Goal: Task Accomplishment & Management: Complete application form

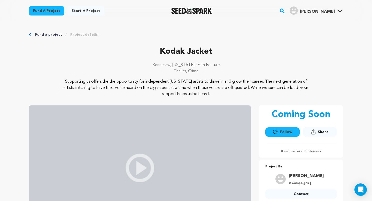
click at [29, 34] on icon "Breadcrumb" at bounding box center [30, 34] width 2 height 3
click at [32, 34] on div "Fund a project Project details" at bounding box center [186, 34] width 314 height 5
click at [39, 34] on link "Fund a project" at bounding box center [48, 34] width 27 height 5
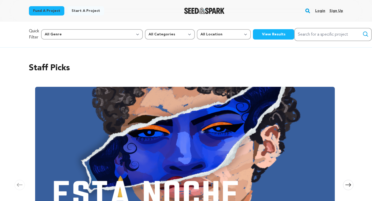
click at [320, 11] on link "Login" at bounding box center [320, 11] width 10 height 8
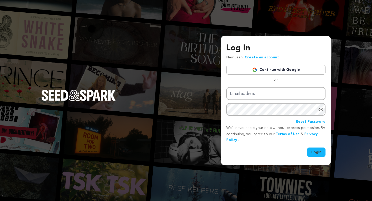
click at [283, 71] on link "Continue with Google" at bounding box center [275, 70] width 99 height 10
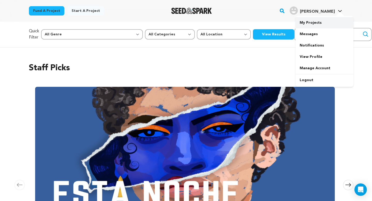
click at [321, 23] on link "My Projects" at bounding box center [325, 22] width 58 height 11
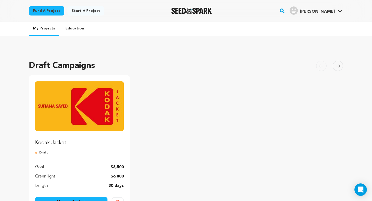
click at [51, 143] on p "Kodak Jacket" at bounding box center [79, 142] width 89 height 7
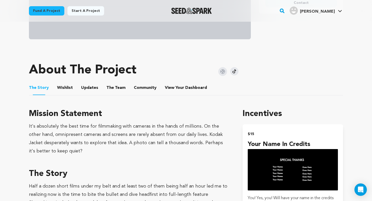
scroll to position [192, 0]
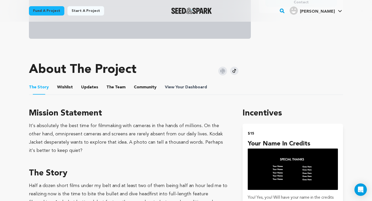
click at [187, 87] on span "Dashboard" at bounding box center [196, 87] width 22 height 6
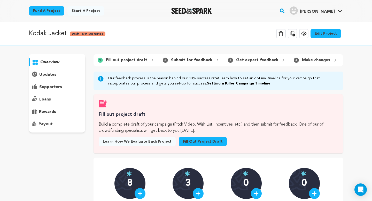
click at [202, 142] on link "Fill out project draft" at bounding box center [203, 141] width 48 height 9
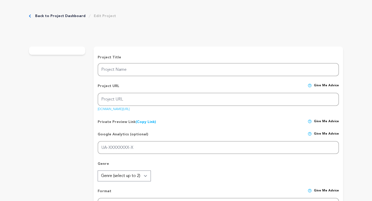
type input "Kodak Jacket"
type input "kodak-jacket"
type input "When a film photographer takes the wrong photo of the wrong person, she becomes…"
type textarea "Supporting us offers the the opportunity for independent [US_STATE] artists to …"
type textarea "It's absolutely the best time for filmmaking with cameras in the hands of milli…"
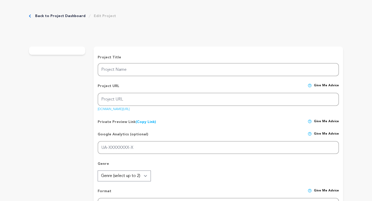
radio input "true"
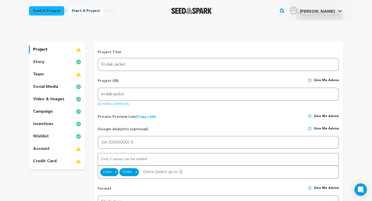
scroll to position [49, 0]
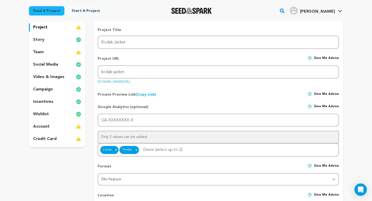
click at [45, 102] on p "incentives" at bounding box center [43, 102] width 20 height 6
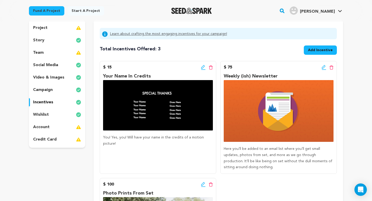
scroll to position [44, 0]
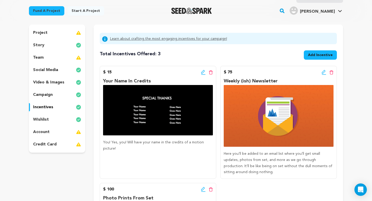
click at [322, 55] on span "Add Incentive" at bounding box center [320, 54] width 25 height 5
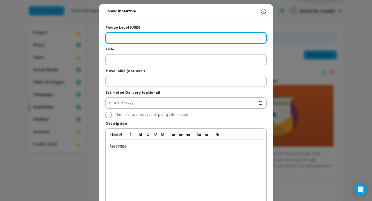
click at [173, 39] on input "Enter level" at bounding box center [185, 37] width 161 height 11
type input "500"
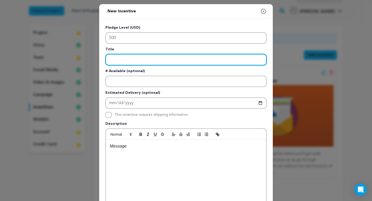
click at [157, 58] on input "Enter title" at bounding box center [185, 59] width 161 height 11
type input "Executive Producer Credit"
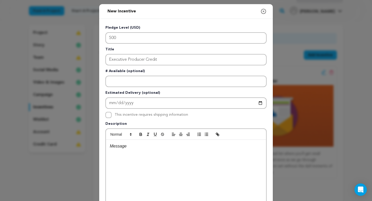
click at [147, 153] on div at bounding box center [186, 179] width 160 height 78
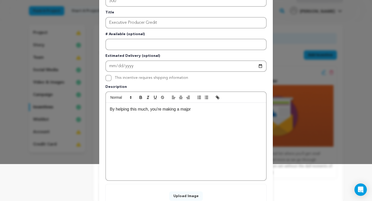
scroll to position [76, 0]
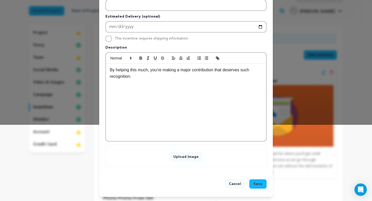
click at [179, 158] on button "Upload Image" at bounding box center [186, 156] width 34 height 9
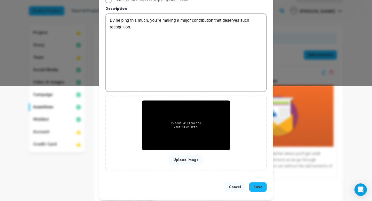
scroll to position [118, 0]
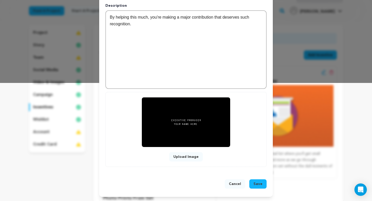
click at [263, 183] on button "Save" at bounding box center [257, 183] width 17 height 9
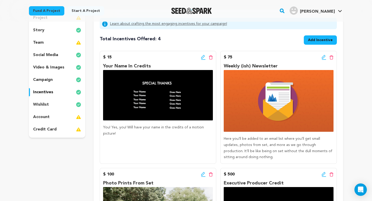
scroll to position [58, 0]
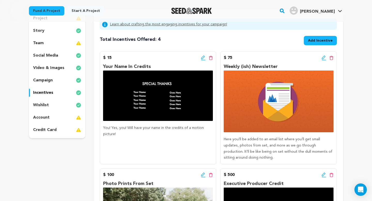
click at [203, 57] on icon at bounding box center [203, 57] width 5 height 5
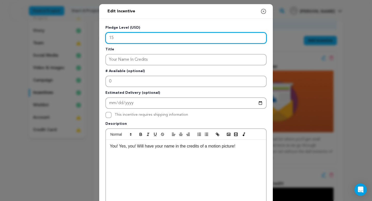
click at [172, 40] on input "15" at bounding box center [185, 37] width 161 height 11
type input "1"
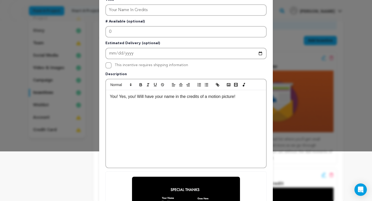
scroll to position [129, 0]
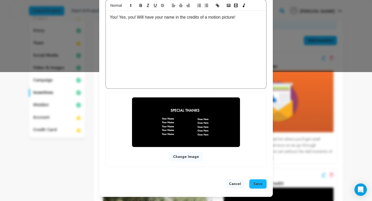
type input "20"
click at [258, 184] on span "Save" at bounding box center [257, 183] width 9 height 5
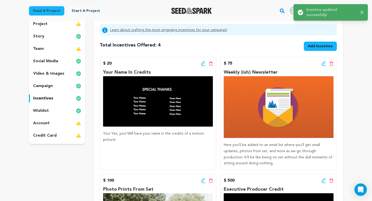
scroll to position [53, 0]
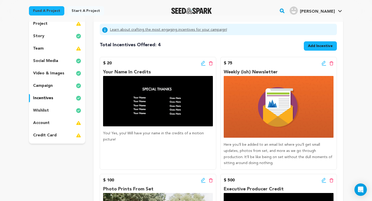
click at [314, 47] on span "Add Incentive" at bounding box center [320, 45] width 25 height 5
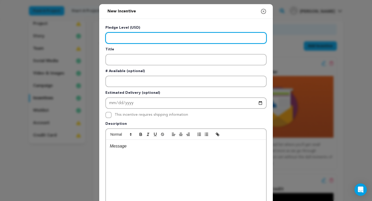
click at [192, 36] on input "Enter level" at bounding box center [185, 37] width 161 height 11
type input "50"
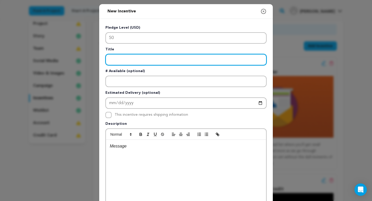
click at [184, 60] on input "Enter title" at bounding box center [185, 59] width 161 height 11
click at [184, 60] on input "Director's Commen" at bounding box center [185, 59] width 161 height 11
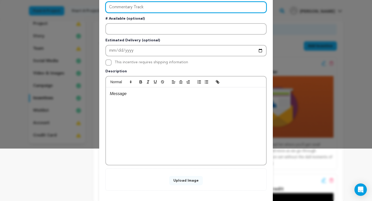
scroll to position [76, 0]
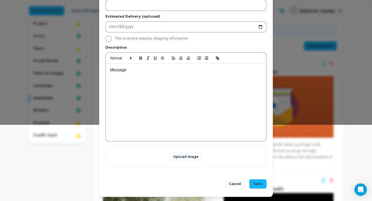
type input "Commentary Track"
click at [183, 92] on div at bounding box center [186, 103] width 160 height 78
click at [183, 92] on div "Hear cast and crew" at bounding box center [186, 103] width 160 height 78
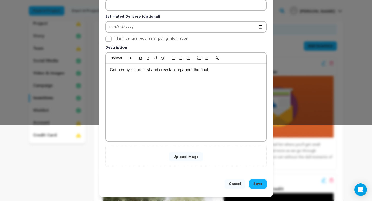
click at [127, 70] on p "Get a copy of the cast and crew talking about the final" at bounding box center [186, 70] width 152 height 7
click at [147, 70] on p "Get an insight into of the cast and crew talking about the final" at bounding box center [186, 70] width 152 height 7
click at [191, 70] on p "Get an insight into the cast and crew talking about the final" at bounding box center [186, 70] width 152 height 7
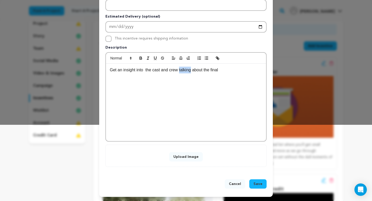
click at [191, 70] on p "Get an insight into the cast and crew talking about the final" at bounding box center [186, 70] width 152 height 7
click at [207, 70] on p "Get an insight into the cast and crew discussing about the final" at bounding box center [186, 70] width 152 height 7
click at [228, 70] on p "Get an insight into the cast and crew discussing the final" at bounding box center [186, 70] width 152 height 7
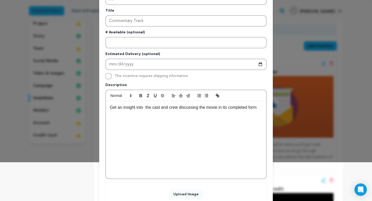
scroll to position [38, 0]
click at [145, 107] on p "Get an insight into the cast and crew discussing the movie in its completed form" at bounding box center [186, 107] width 152 height 7
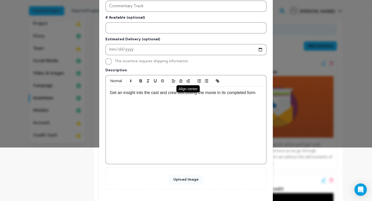
scroll to position [76, 0]
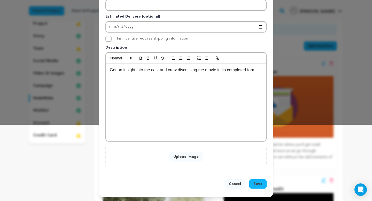
click at [184, 157] on button "Upload Image" at bounding box center [186, 156] width 34 height 9
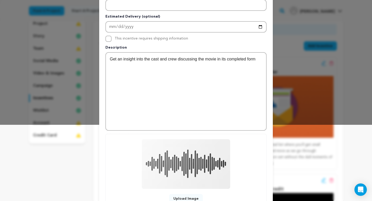
click at [120, 60] on p "Get an insight into the cast and crew discussing the movie in its completed form" at bounding box center [186, 59] width 152 height 7
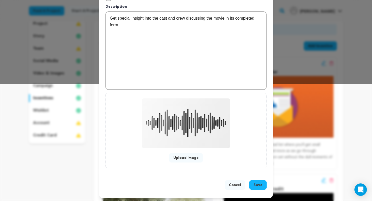
scroll to position [118, 0]
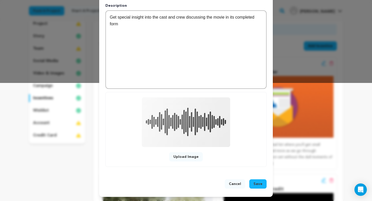
click at [256, 183] on span "Save" at bounding box center [257, 183] width 9 height 5
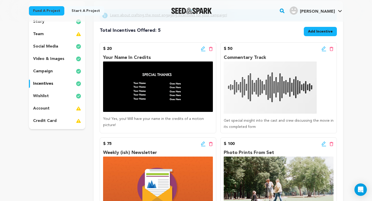
scroll to position [0, 0]
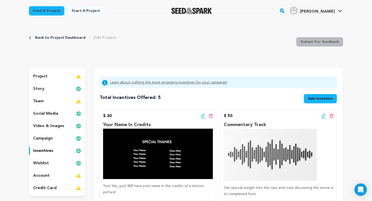
click at [56, 101] on div "team" at bounding box center [57, 101] width 56 height 8
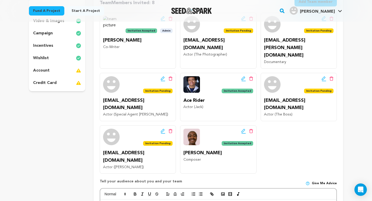
scroll to position [104, 0]
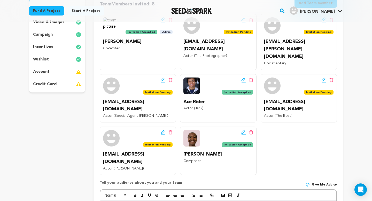
click at [243, 130] on icon at bounding box center [243, 132] width 4 height 4
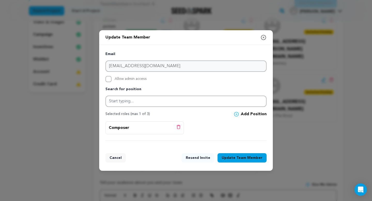
click at [235, 159] on button "Update Team Member" at bounding box center [242, 157] width 49 height 9
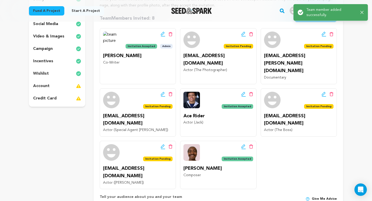
scroll to position [90, 0]
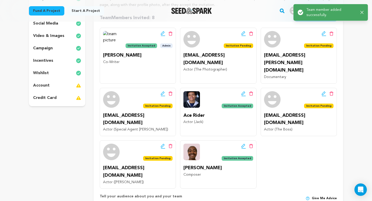
click at [194, 144] on img at bounding box center [191, 152] width 17 height 17
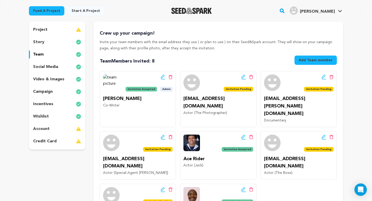
scroll to position [39, 0]
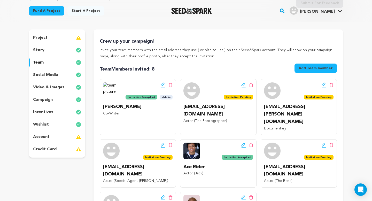
click at [41, 49] on p "story" at bounding box center [38, 50] width 11 height 6
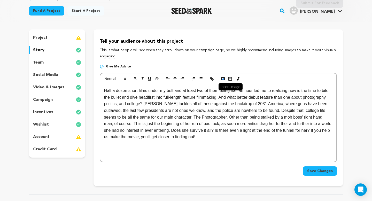
click at [223, 78] on icon "button" at bounding box center [223, 78] width 5 height 5
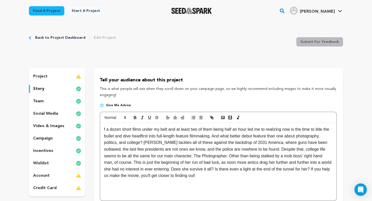
click at [56, 77] on div "project" at bounding box center [57, 76] width 56 height 8
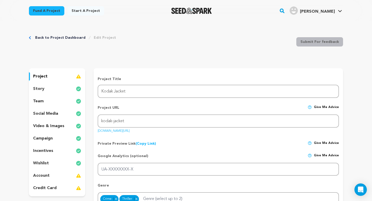
click at [47, 89] on div "story" at bounding box center [57, 89] width 56 height 8
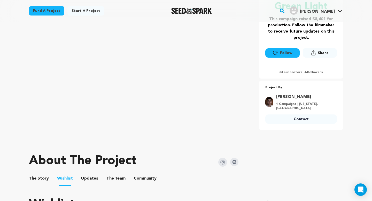
scroll to position [119, 0]
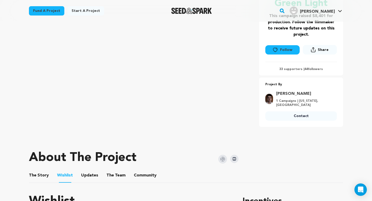
click at [43, 172] on button "The Story" at bounding box center [39, 176] width 12 height 12
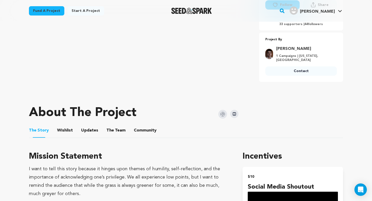
scroll to position [169, 0]
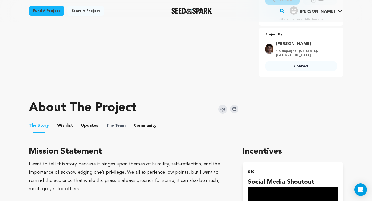
click at [121, 122] on span "The Team" at bounding box center [115, 125] width 19 height 6
click at [113, 120] on button "The Team" at bounding box center [116, 126] width 12 height 12
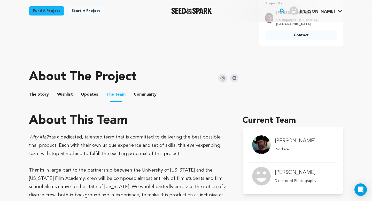
scroll to position [198, 0]
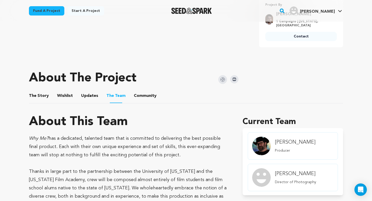
click at [41, 91] on button "The Story" at bounding box center [39, 97] width 12 height 12
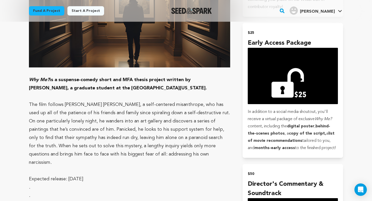
scroll to position [567, 0]
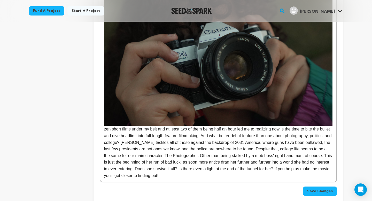
scroll to position [460, 0]
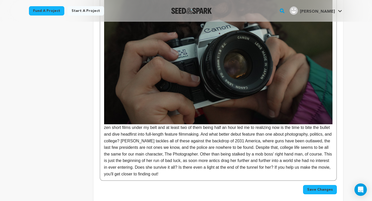
click at [161, 65] on img at bounding box center [218, 48] width 228 height 153
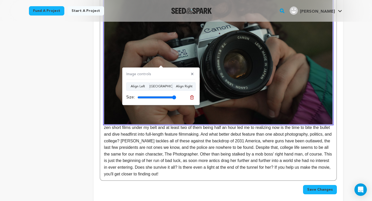
click at [173, 53] on img at bounding box center [218, 48] width 228 height 153
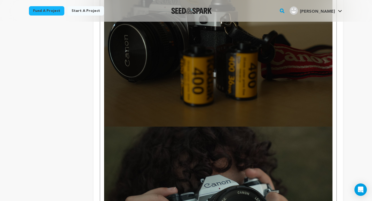
scroll to position [309, 0]
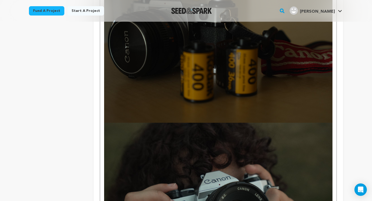
click at [218, 157] on img at bounding box center [218, 199] width 228 height 153
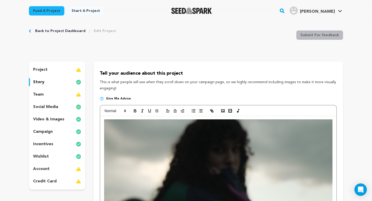
scroll to position [0, 0]
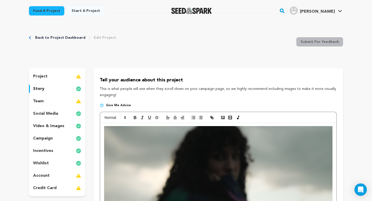
click at [47, 79] on p "project" at bounding box center [40, 76] width 14 height 6
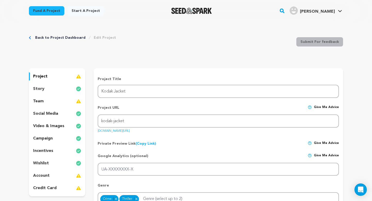
click at [45, 88] on div "story" at bounding box center [57, 89] width 56 height 8
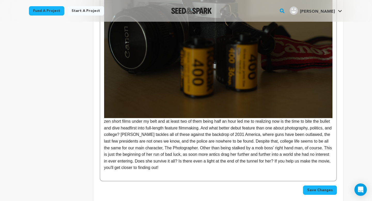
scroll to position [322, 0]
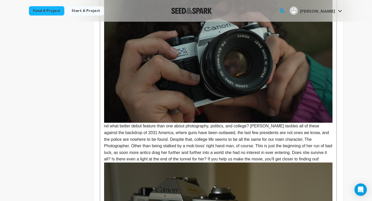
scroll to position [327, 0]
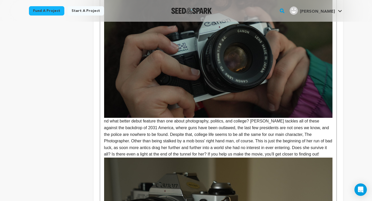
click at [104, 122] on p "nd what better debut feature than one about photography, politics, and college?…" at bounding box center [218, 61] width 228 height 192
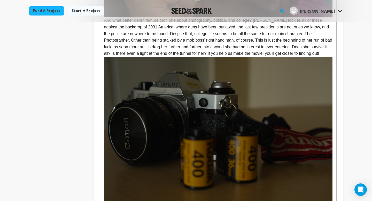
scroll to position [504, 0]
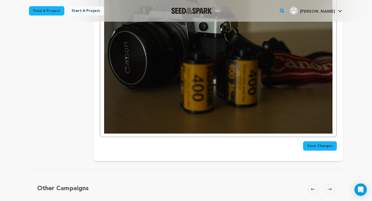
click at [197, 89] on img at bounding box center [218, 57] width 228 height 153
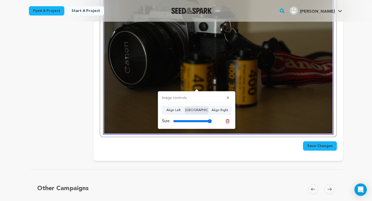
click at [201, 110] on button "Align Center" at bounding box center [196, 110] width 23 height 8
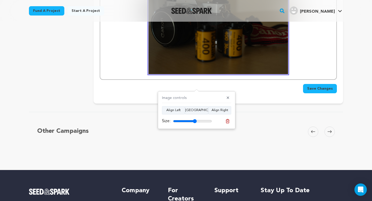
drag, startPoint x: 209, startPoint y: 122, endPoint x: 195, endPoint y: 121, distance: 14.5
type input "61"
click at [195, 121] on input "range" at bounding box center [192, 121] width 39 height 4
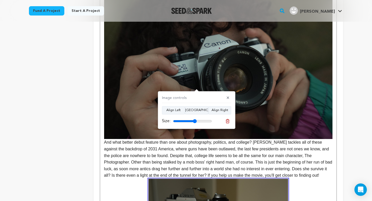
scroll to position [306, 0]
click at [203, 73] on img at bounding box center [218, 62] width 228 height 153
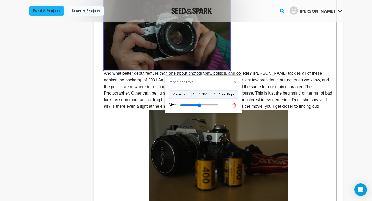
drag, startPoint x: 215, startPoint y: 105, endPoint x: 199, endPoint y: 105, distance: 15.8
type input "55"
click at [199, 105] on input "range" at bounding box center [199, 105] width 39 height 4
click at [202, 96] on button "Align Center" at bounding box center [203, 94] width 23 height 8
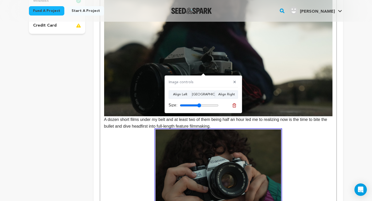
scroll to position [157, 0]
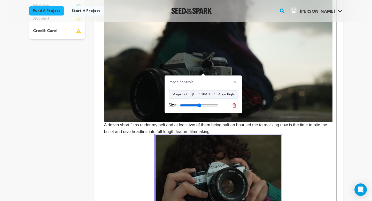
click at [225, 49] on img at bounding box center [218, 45] width 228 height 153
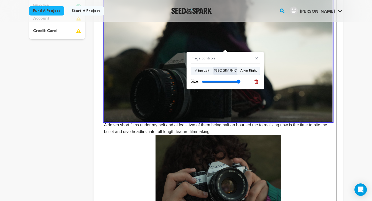
click at [228, 72] on button "Align Center" at bounding box center [225, 71] width 23 height 8
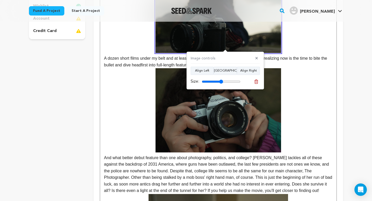
drag, startPoint x: 237, startPoint y: 82, endPoint x: 221, endPoint y: 82, distance: 16.3
type input "55"
click at [221, 82] on input "range" at bounding box center [221, 82] width 39 height 4
click at [257, 57] on button "✕" at bounding box center [256, 58] width 6 height 5
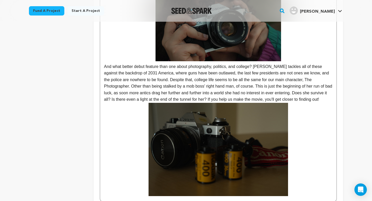
scroll to position [249, 0]
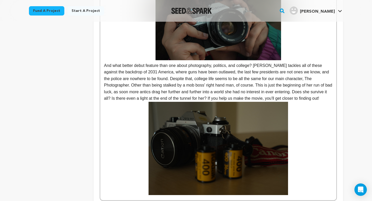
click at [246, 145] on img at bounding box center [218, 148] width 139 height 93
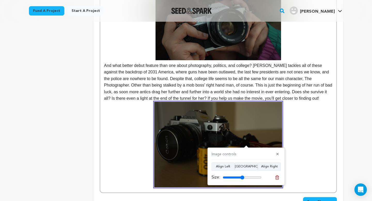
type input "56"
click at [242, 177] on input "range" at bounding box center [242, 177] width 39 height 4
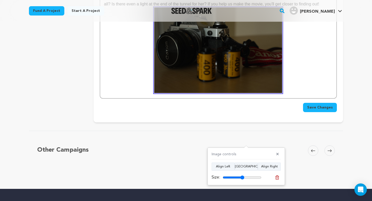
scroll to position [391, 0]
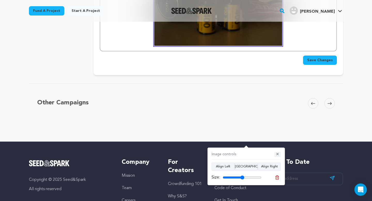
click at [279, 154] on button "✕" at bounding box center [277, 154] width 6 height 5
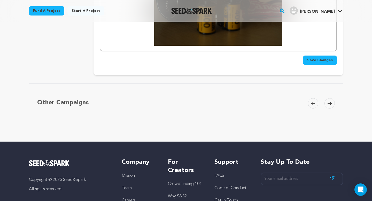
click at [314, 63] on span "Save Changes" at bounding box center [320, 60] width 26 height 5
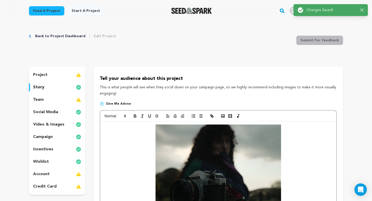
scroll to position [0, 0]
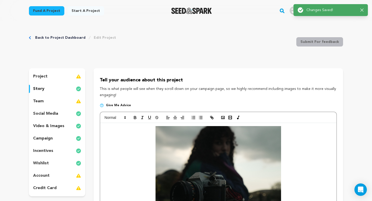
click at [74, 36] on link "Back to Project Dashboard" at bounding box center [60, 37] width 50 height 5
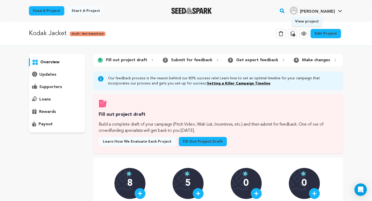
click at [307, 34] on icon at bounding box center [304, 33] width 6 height 6
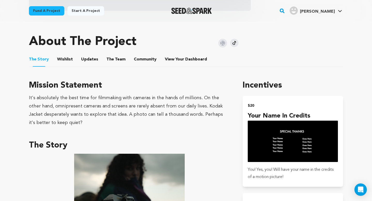
scroll to position [220, 0]
click at [60, 57] on button "Wishlist" at bounding box center [65, 60] width 12 height 12
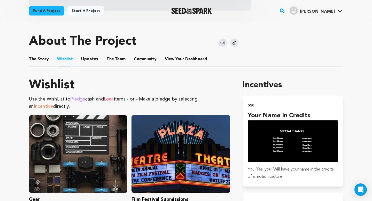
click at [83, 60] on button "Updates" at bounding box center [89, 60] width 12 height 12
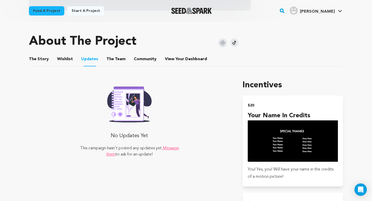
click at [116, 58] on button "The Team" at bounding box center [116, 60] width 12 height 12
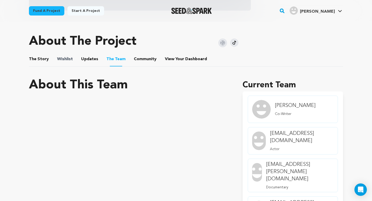
click at [57, 61] on span "Wishlist" at bounding box center [65, 59] width 16 height 6
click at [64, 59] on button "Wishlist" at bounding box center [65, 60] width 12 height 12
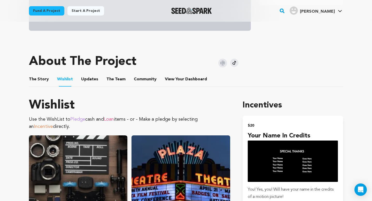
scroll to position [151, 0]
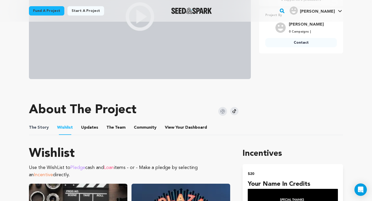
click at [45, 128] on span "The Story" at bounding box center [39, 128] width 20 height 6
click at [39, 126] on button "The Story" at bounding box center [39, 128] width 12 height 12
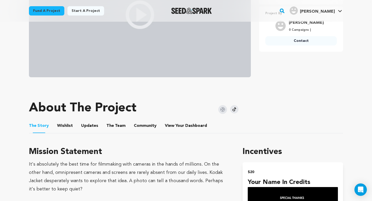
scroll to position [168, 0]
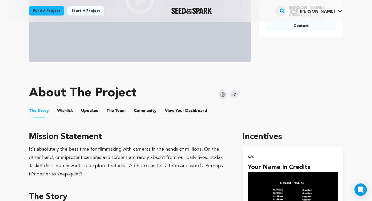
click at [90, 112] on button "Updates" at bounding box center [89, 112] width 12 height 12
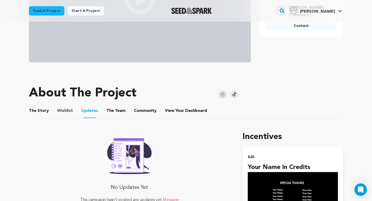
click at [70, 111] on span "Wishlist" at bounding box center [65, 111] width 16 height 6
click at [68, 111] on button "Wishlist" at bounding box center [65, 112] width 12 height 12
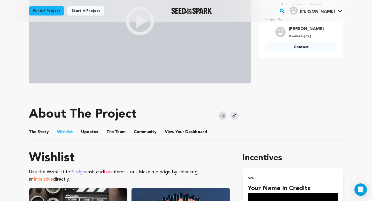
scroll to position [141, 0]
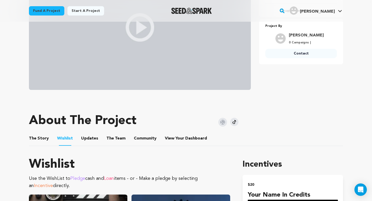
click at [89, 137] on button "Updates" at bounding box center [89, 139] width 12 height 12
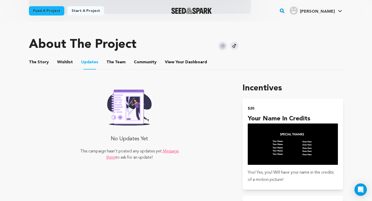
scroll to position [214, 0]
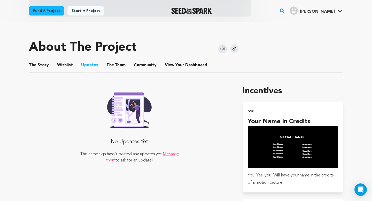
click at [111, 62] on button "The Team" at bounding box center [116, 66] width 12 height 12
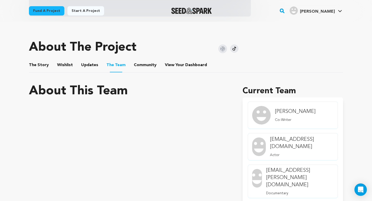
click at [146, 65] on button "Community" at bounding box center [145, 66] width 12 height 12
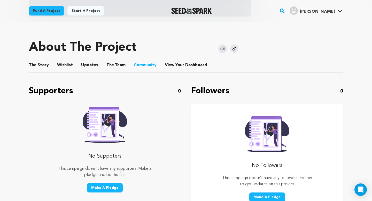
click at [171, 66] on button "View Your Dashboard" at bounding box center [171, 66] width 12 height 12
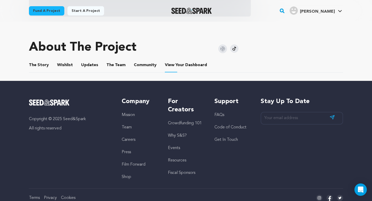
click at [144, 67] on button "Community" at bounding box center [145, 66] width 12 height 12
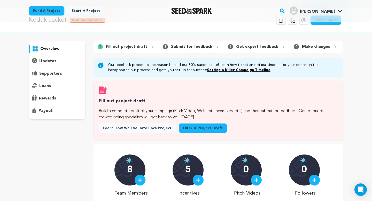
scroll to position [14, 0]
click at [207, 71] on link "Setting a Killer Campaign Timeline" at bounding box center [239, 70] width 64 height 4
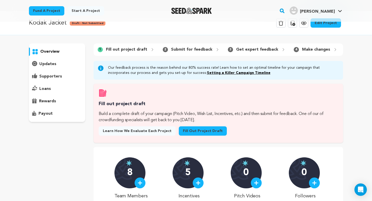
scroll to position [0, 0]
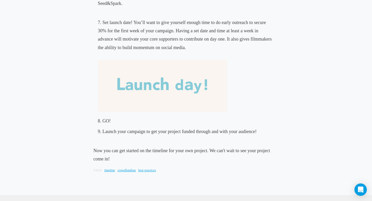
scroll to position [600, 0]
